Goal: Find contact information: Find contact information

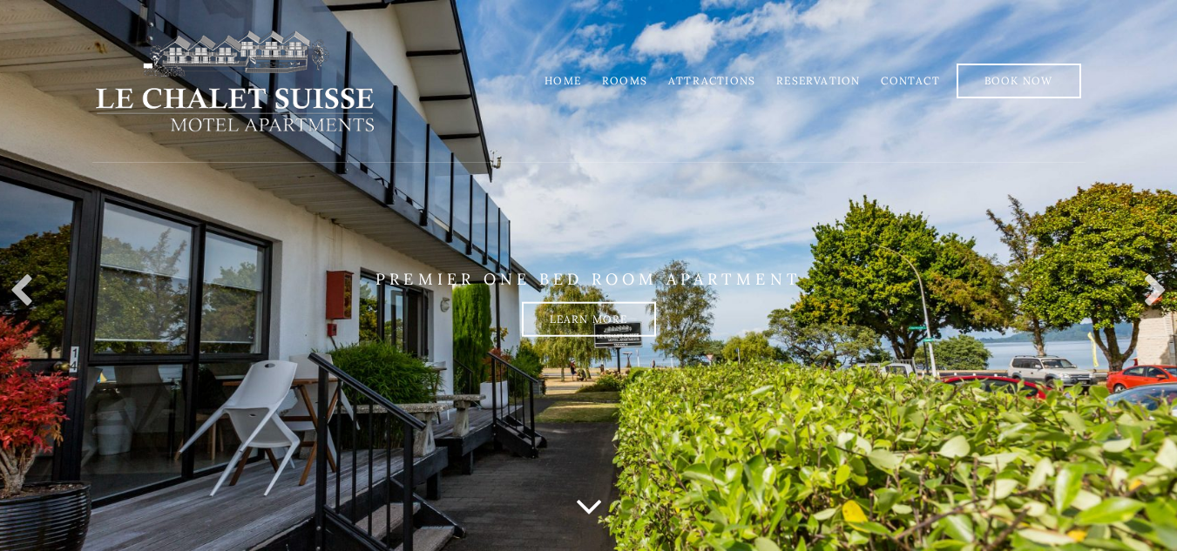
click at [925, 65] on li "Contact" at bounding box center [904, 81] width 69 height 34
click at [924, 75] on link "Contact" at bounding box center [910, 80] width 58 height 13
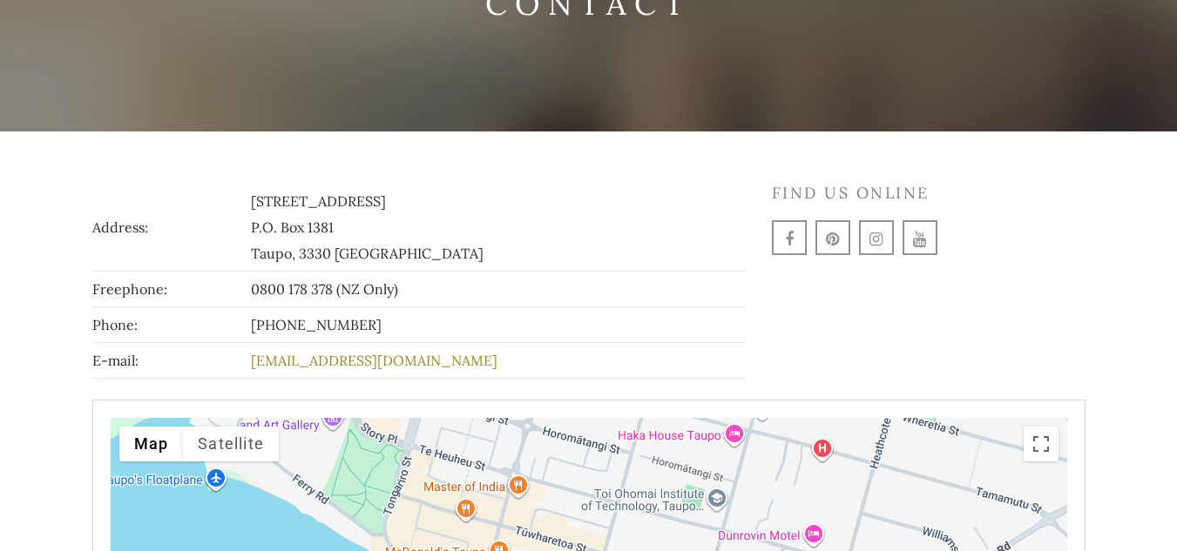
scroll to position [192, 0]
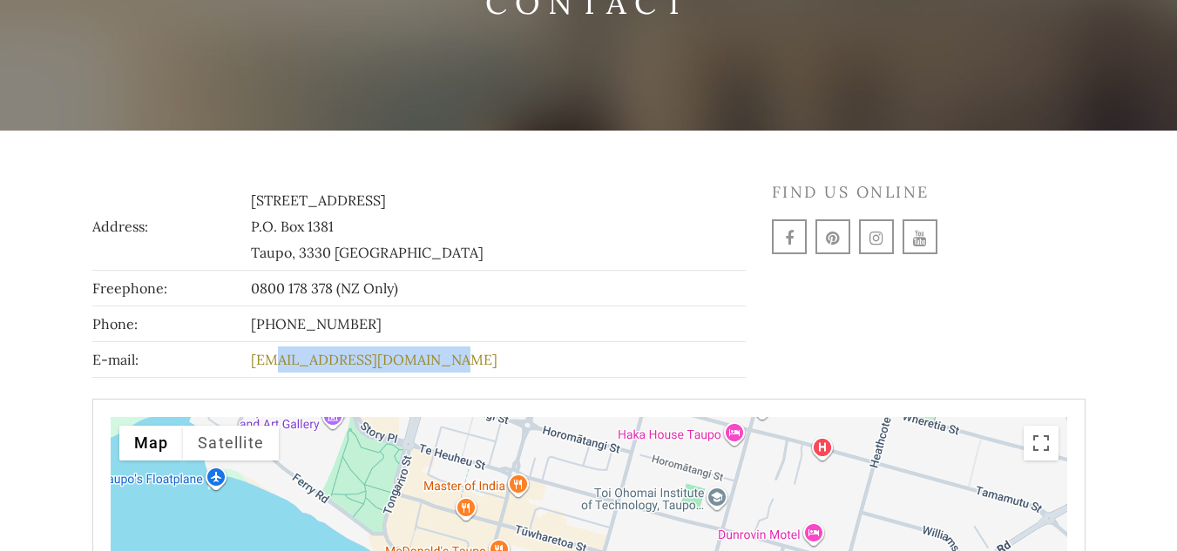
drag, startPoint x: 471, startPoint y: 365, endPoint x: 317, endPoint y: 373, distance: 154.4
click at [317, 373] on td "[EMAIL_ADDRESS][DOMAIN_NAME]" at bounding box center [495, 360] width 498 height 36
copy link "[EMAIL_ADDRESS][DOMAIN_NAME]"
